Goal: Task Accomplishment & Management: Use online tool/utility

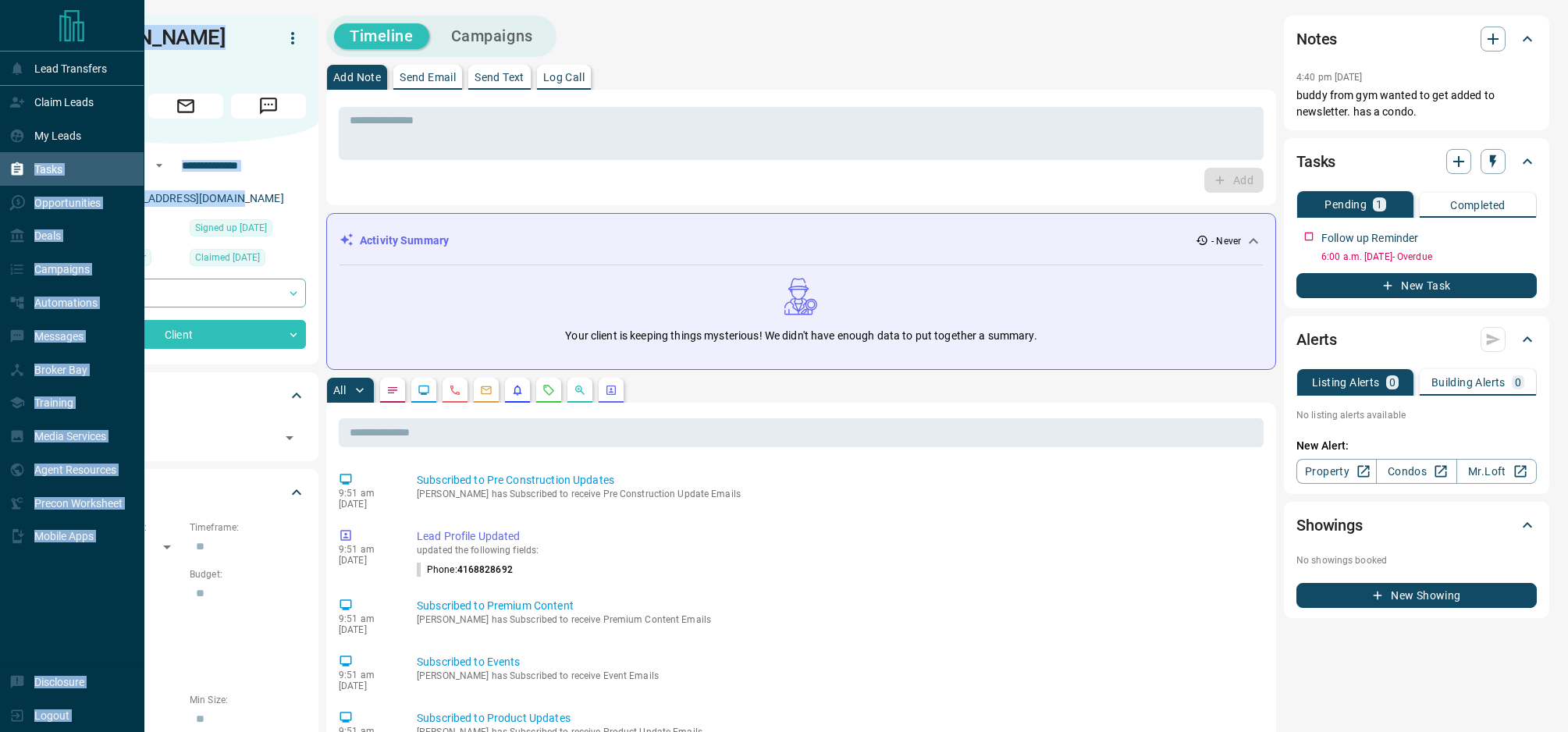
drag, startPoint x: 225, startPoint y: 176, endPoint x: 27, endPoint y: 176, distance: 198.0
click at [27, 176] on div "**********" at bounding box center [784, 717] width 1568 height 1435
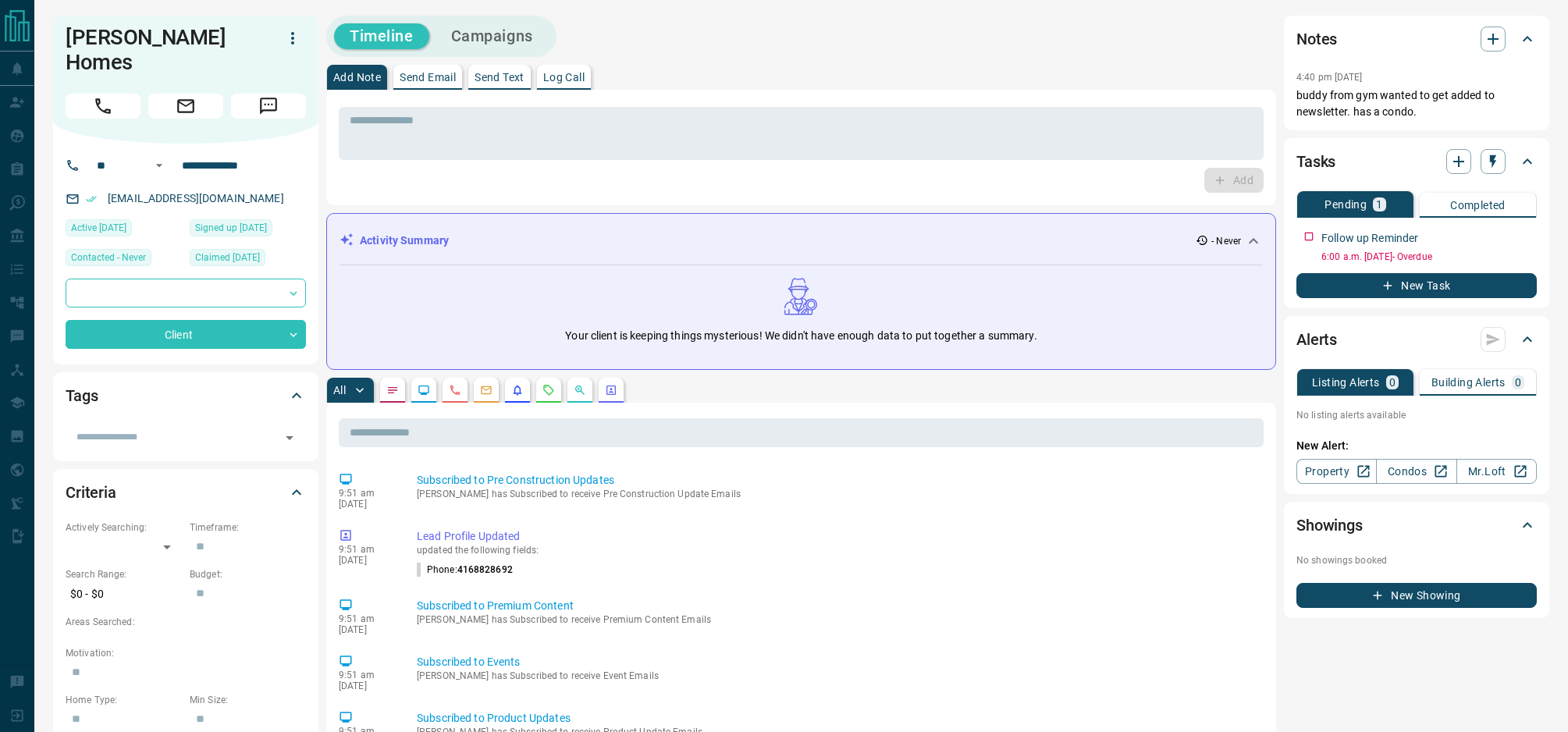
drag, startPoint x: 240, startPoint y: 175, endPoint x: 232, endPoint y: 180, distance: 9.4
click at [239, 185] on div "[EMAIL_ADDRESS][DOMAIN_NAME]" at bounding box center [186, 198] width 241 height 26
drag, startPoint x: 230, startPoint y: 176, endPoint x: 96, endPoint y: 177, distance: 134.0
click at [96, 185] on div "[EMAIL_ADDRESS][DOMAIN_NAME]" at bounding box center [186, 198] width 241 height 26
copy link "[EMAIL_ADDRESS][DOMAIN_NAME]"
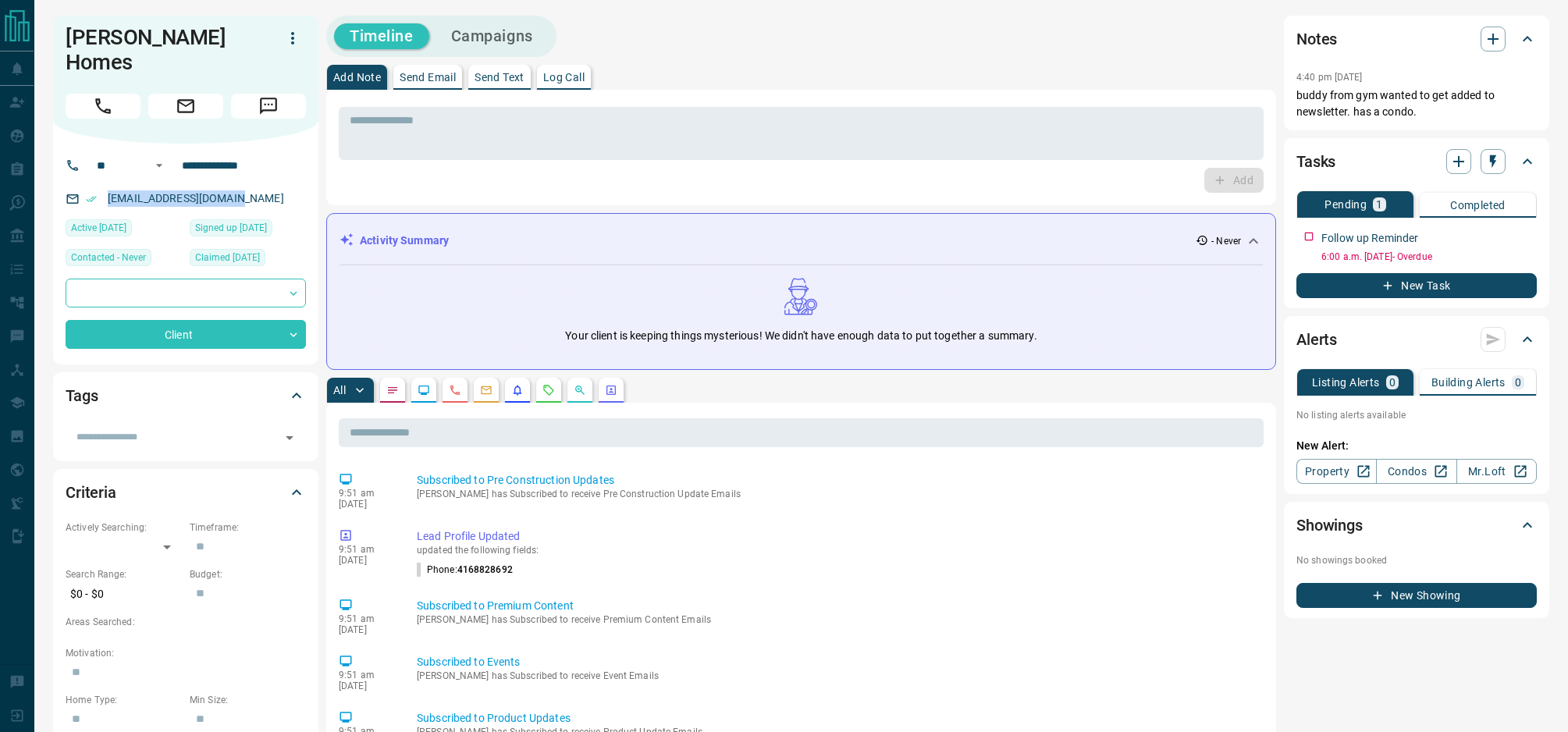
copy link "[EMAIL_ADDRESS][DOMAIN_NAME]"
click at [1405, 288] on button "New Task" at bounding box center [1417, 285] width 241 height 25
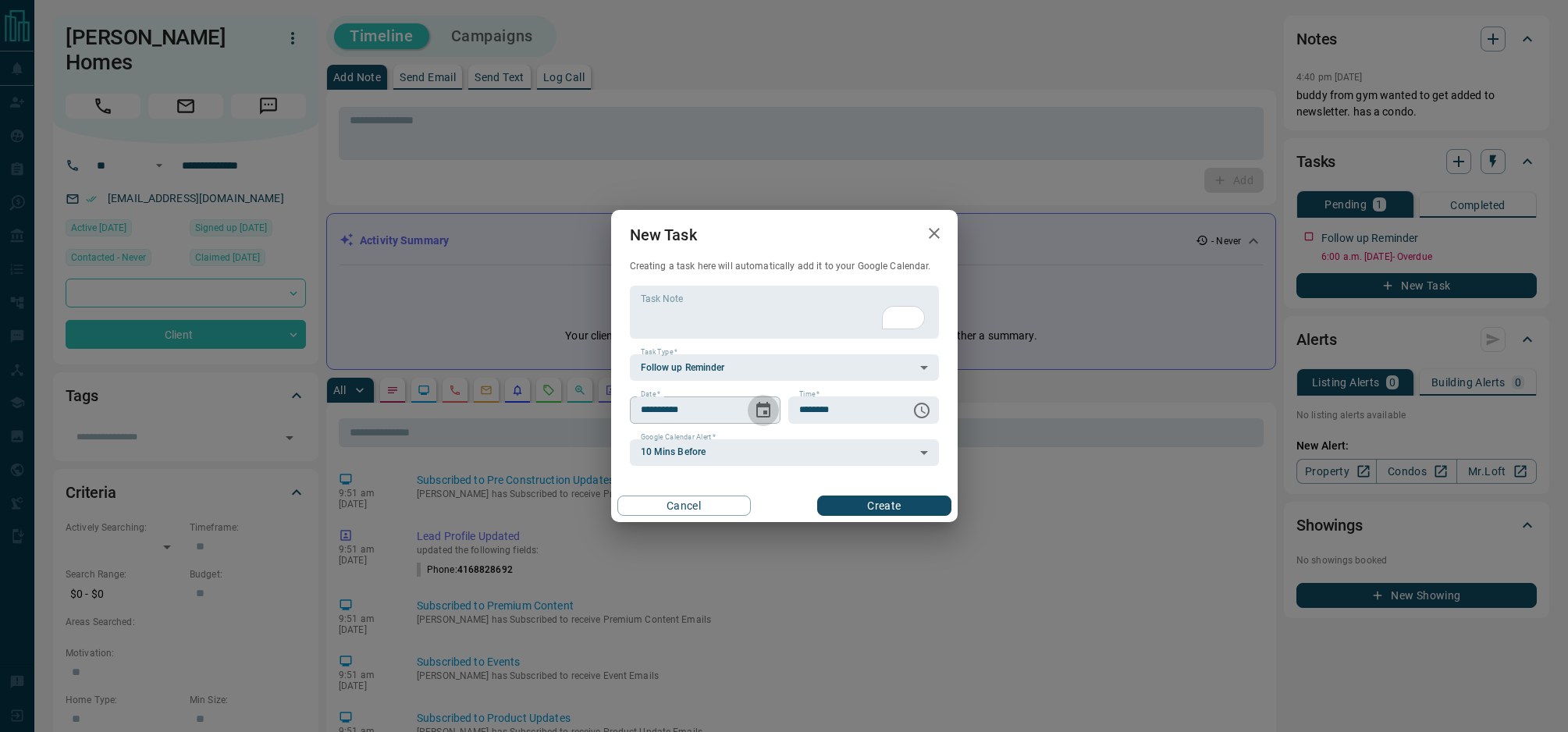
click at [765, 410] on icon "Choose date, selected date is Aug 16, 2025" at bounding box center [763, 411] width 19 height 19
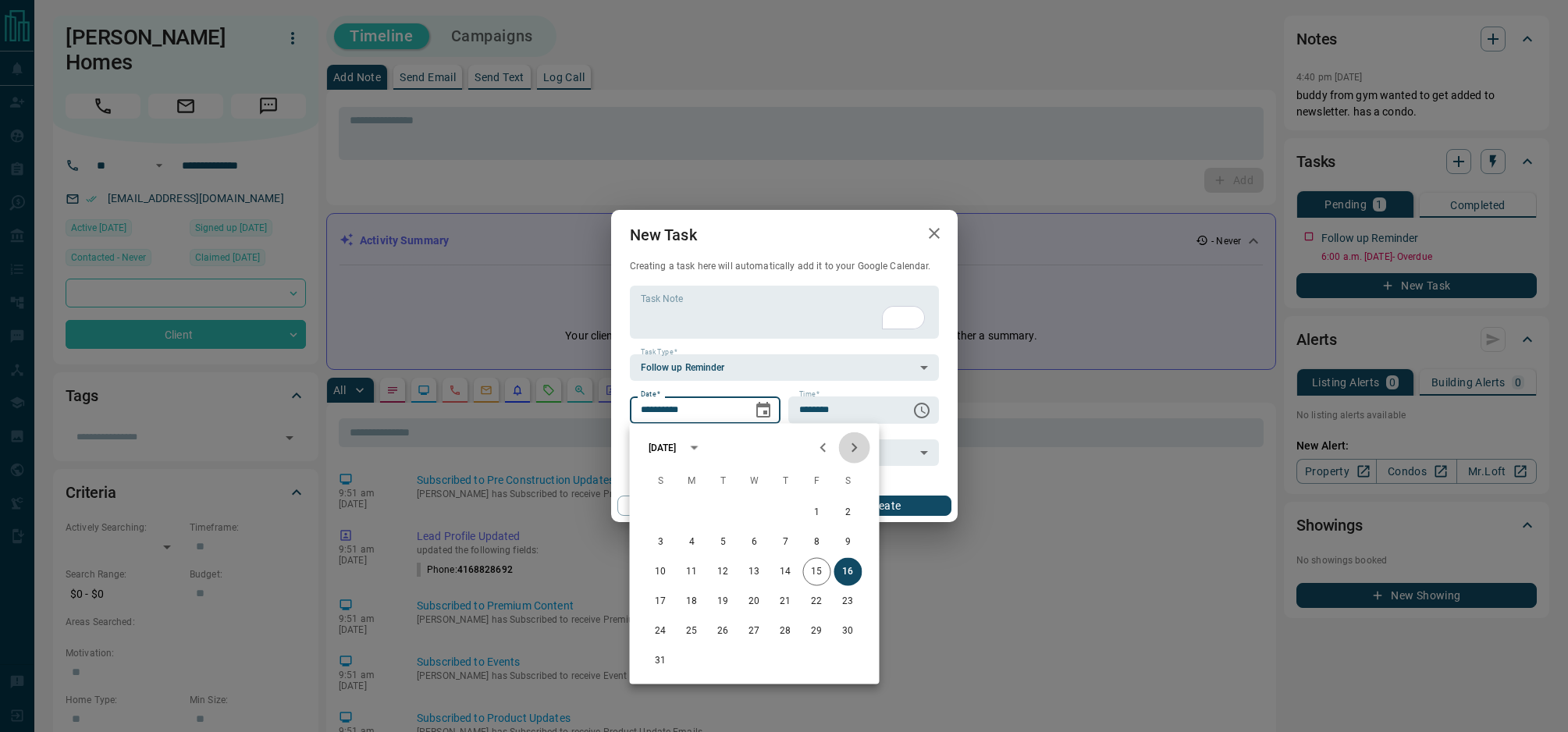
click at [850, 441] on icon "Next month" at bounding box center [854, 448] width 19 height 19
click at [822, 571] on button "14" at bounding box center [817, 572] width 28 height 28
type input "**********"
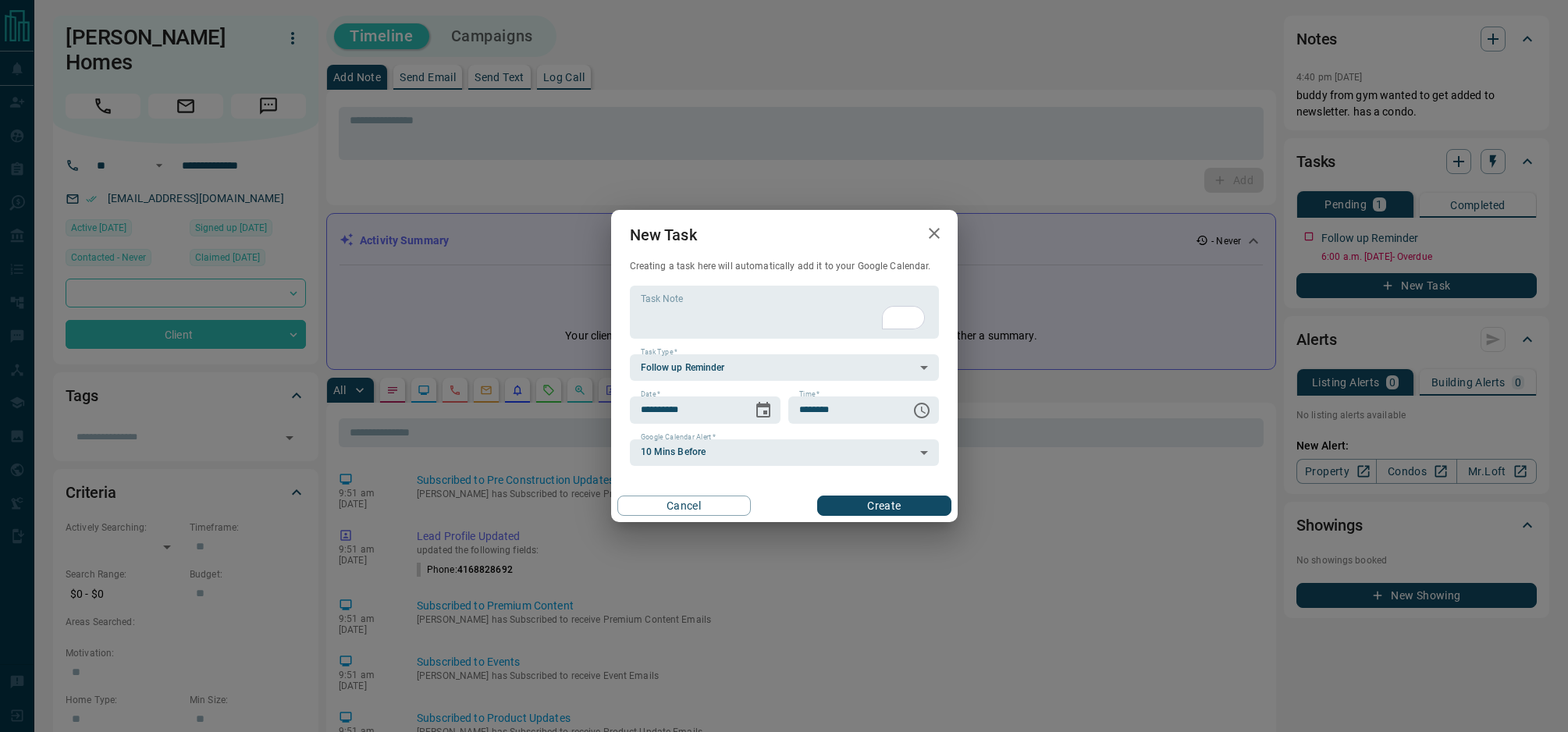
click at [895, 499] on button "Create" at bounding box center [884, 505] width 134 height 21
